Goal: Information Seeking & Learning: Understand process/instructions

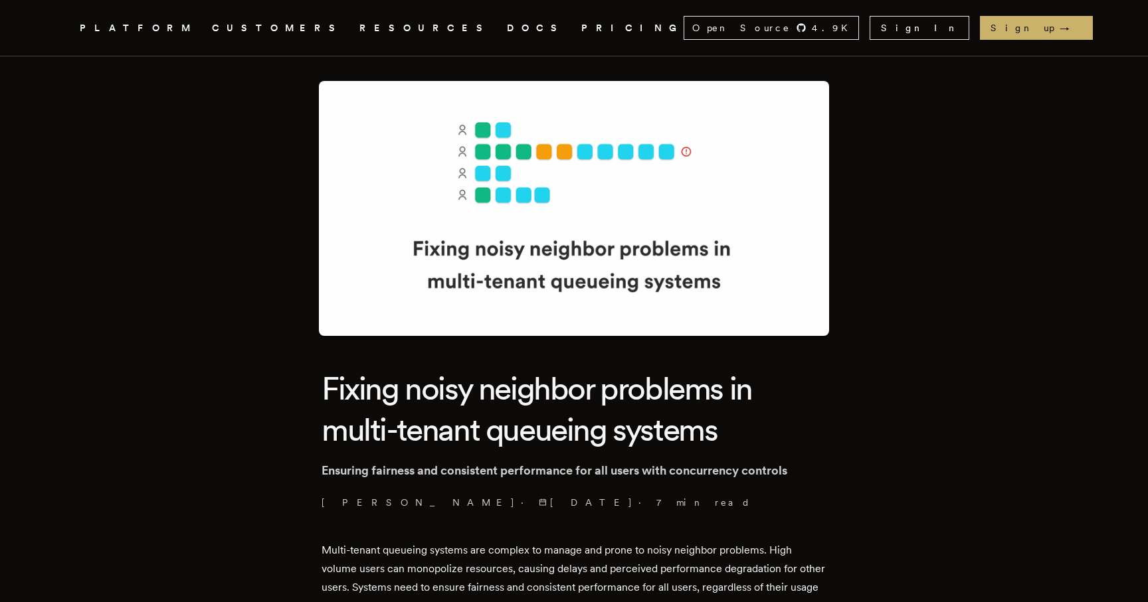
scroll to position [28, 0]
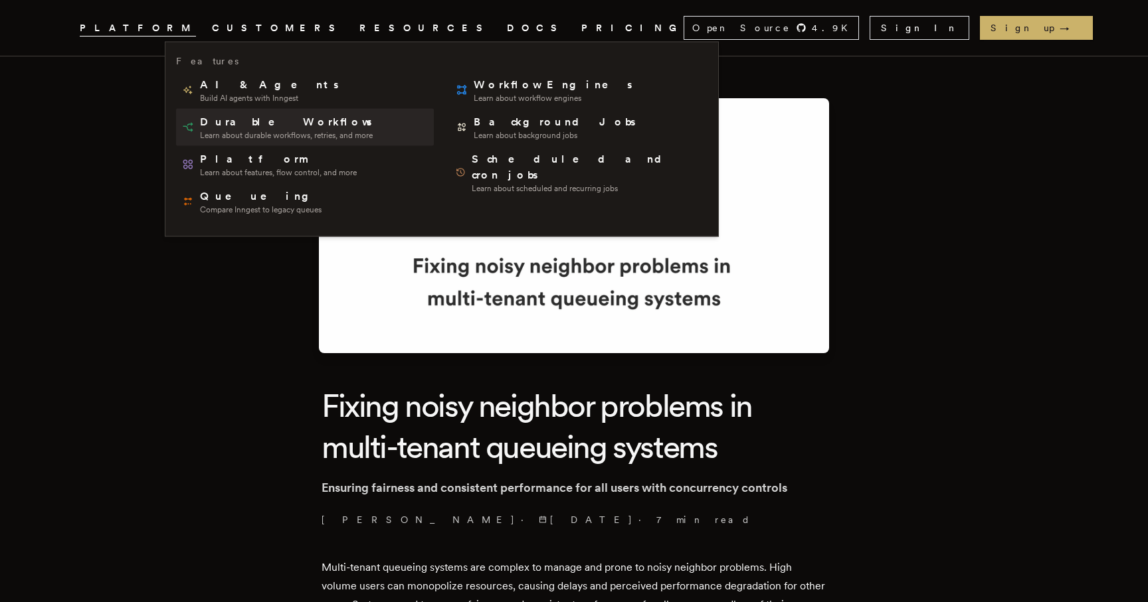
click at [240, 125] on span "Durable Workflows" at bounding box center [287, 122] width 174 height 16
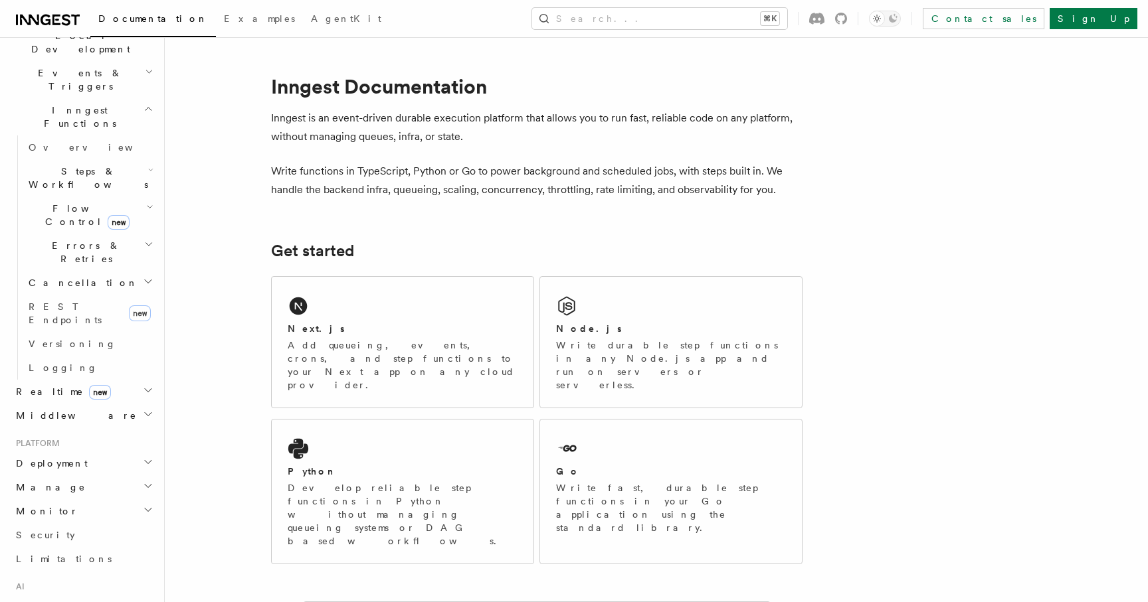
scroll to position [328, 0]
click at [68, 450] on h2 "Deployment" at bounding box center [83, 462] width 145 height 24
click at [67, 481] on span "Overview" at bounding box center [97, 486] width 137 height 11
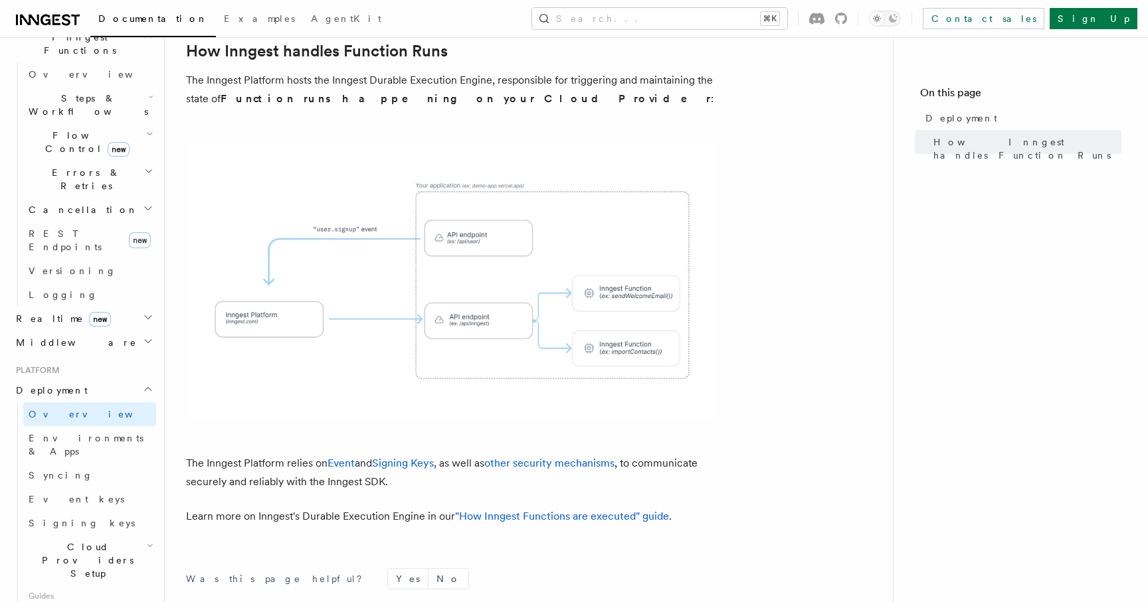
scroll to position [419, 0]
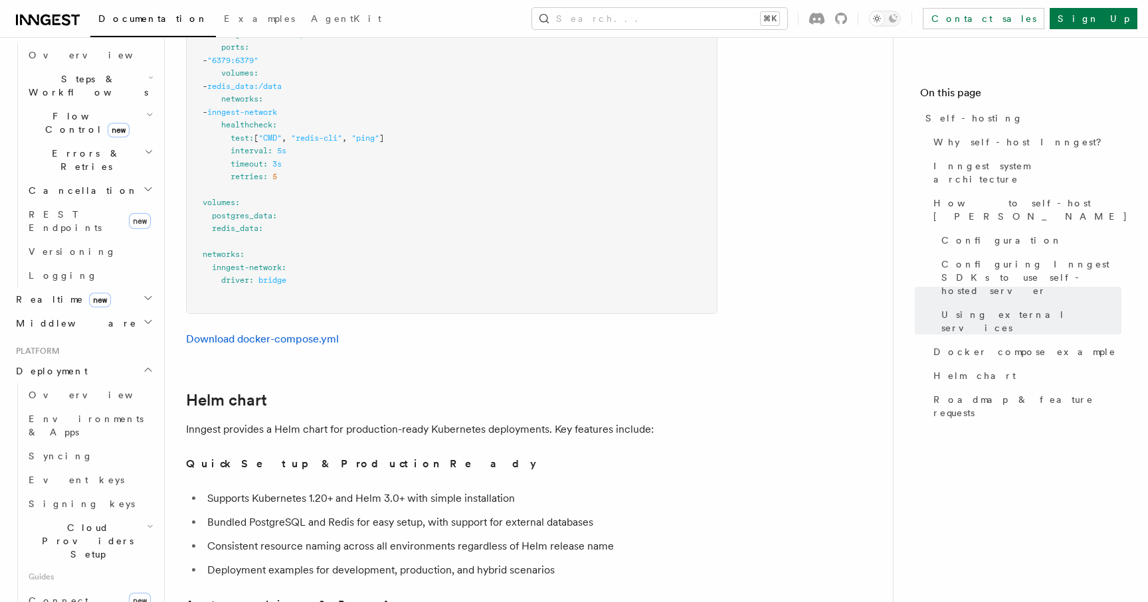
scroll to position [4230, 0]
